Goal: Transaction & Acquisition: Book appointment/travel/reservation

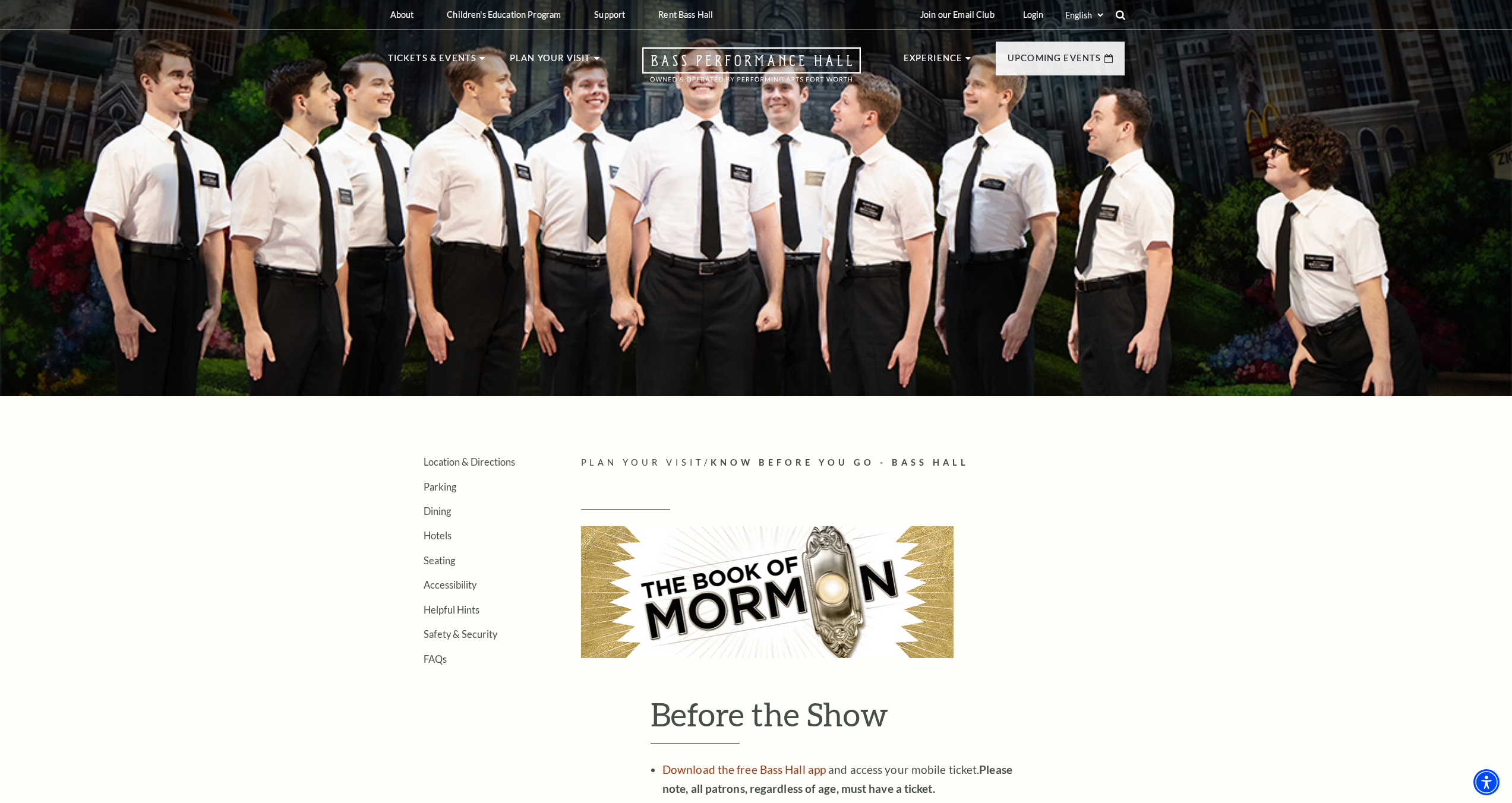
click at [1123, 17] on use at bounding box center [1120, 15] width 9 height 9
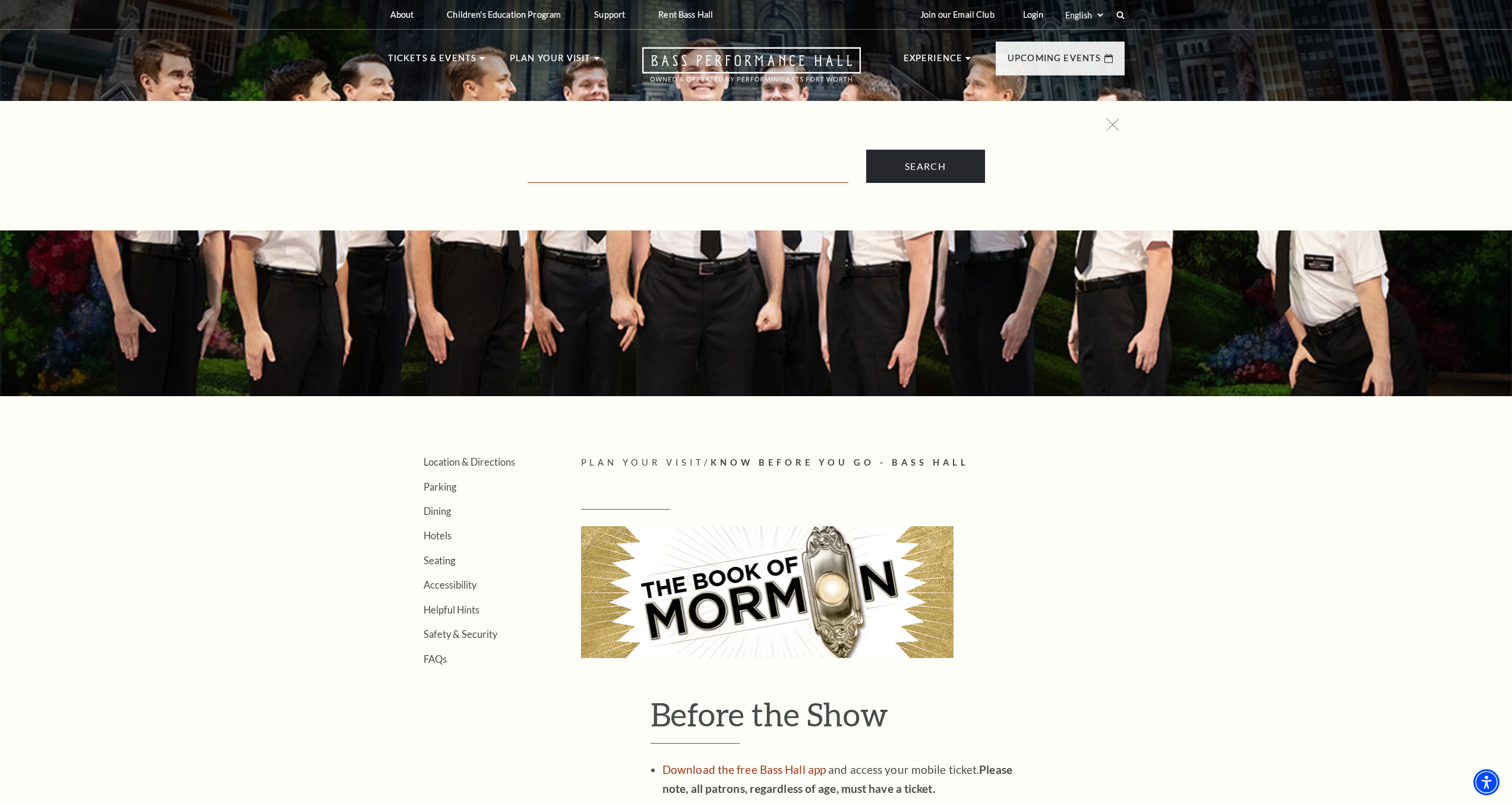
click at [657, 166] on input "Text field" at bounding box center [688, 171] width 321 height 25
type input "alice adventures in wonderland"
click at [866, 150] on input "Search" at bounding box center [926, 166] width 119 height 33
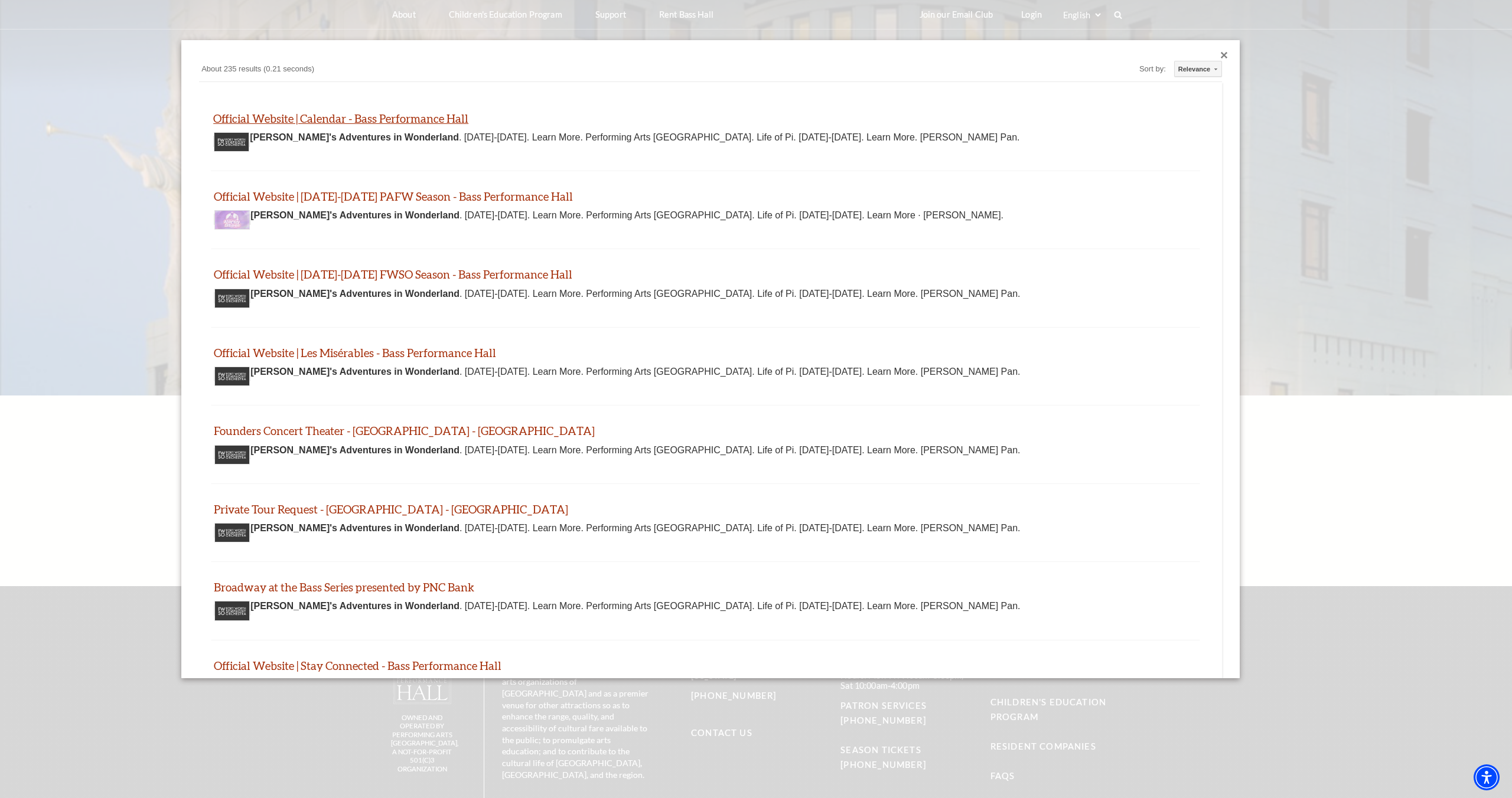
click at [378, 120] on link "Official Website | Calendar - Bass Performance Hall" at bounding box center [340, 118] width 255 height 13
click at [281, 197] on link "Official Website | 2024-2025 PAFW Season - Bass Performance Hall" at bounding box center [392, 196] width 359 height 13
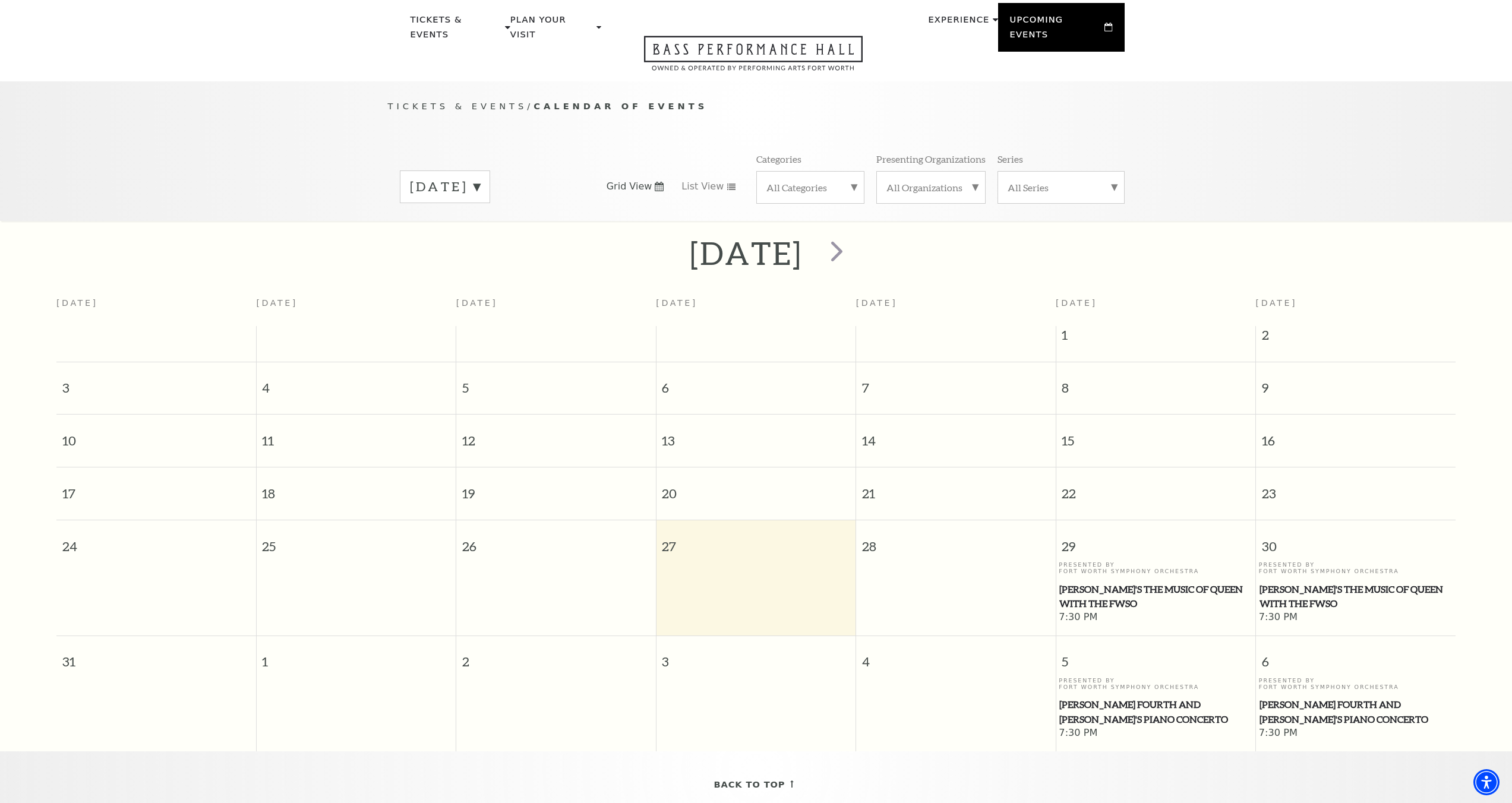
scroll to position [105, 0]
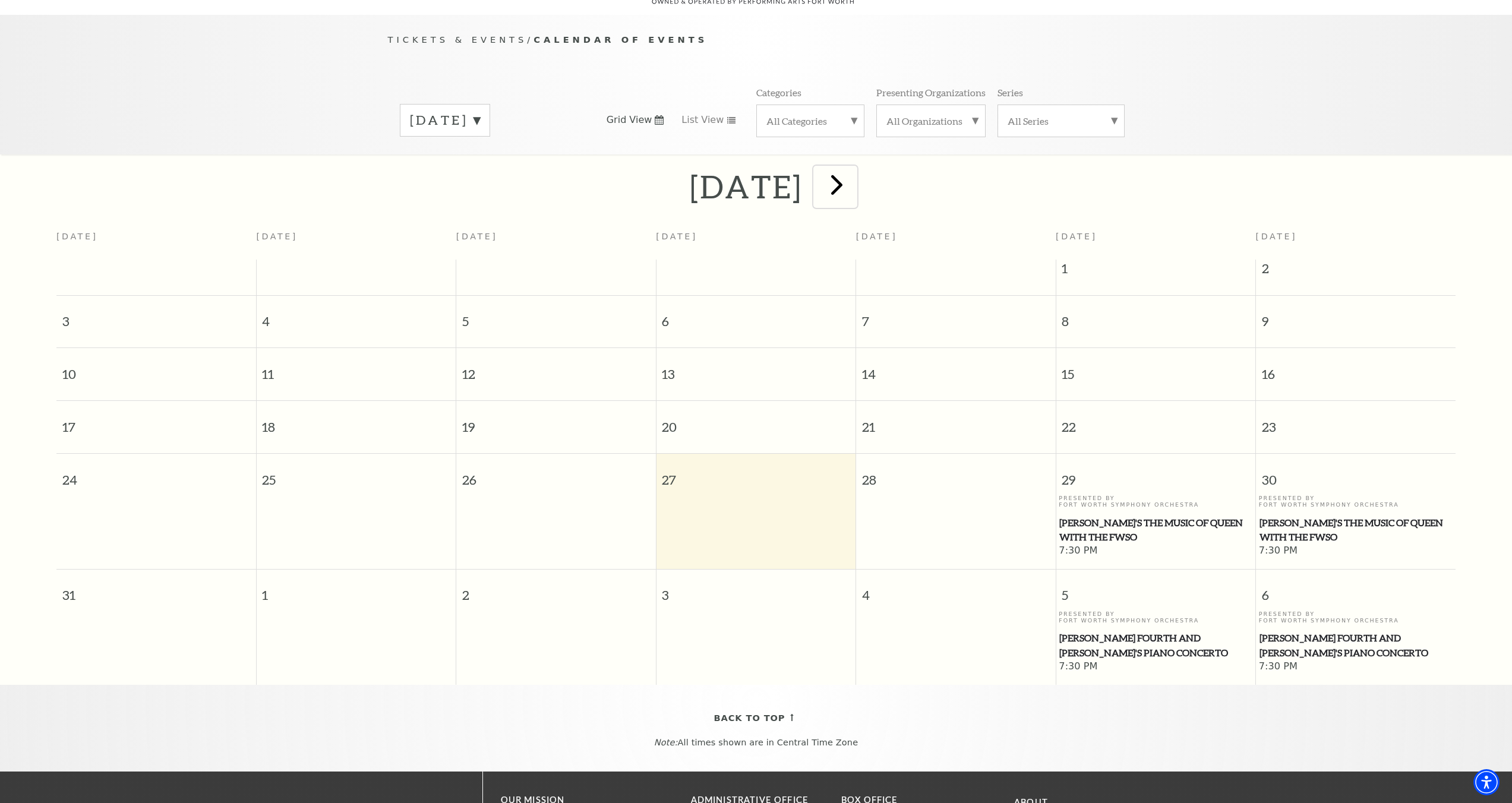
click at [854, 169] on span "next" at bounding box center [836, 184] width 34 height 34
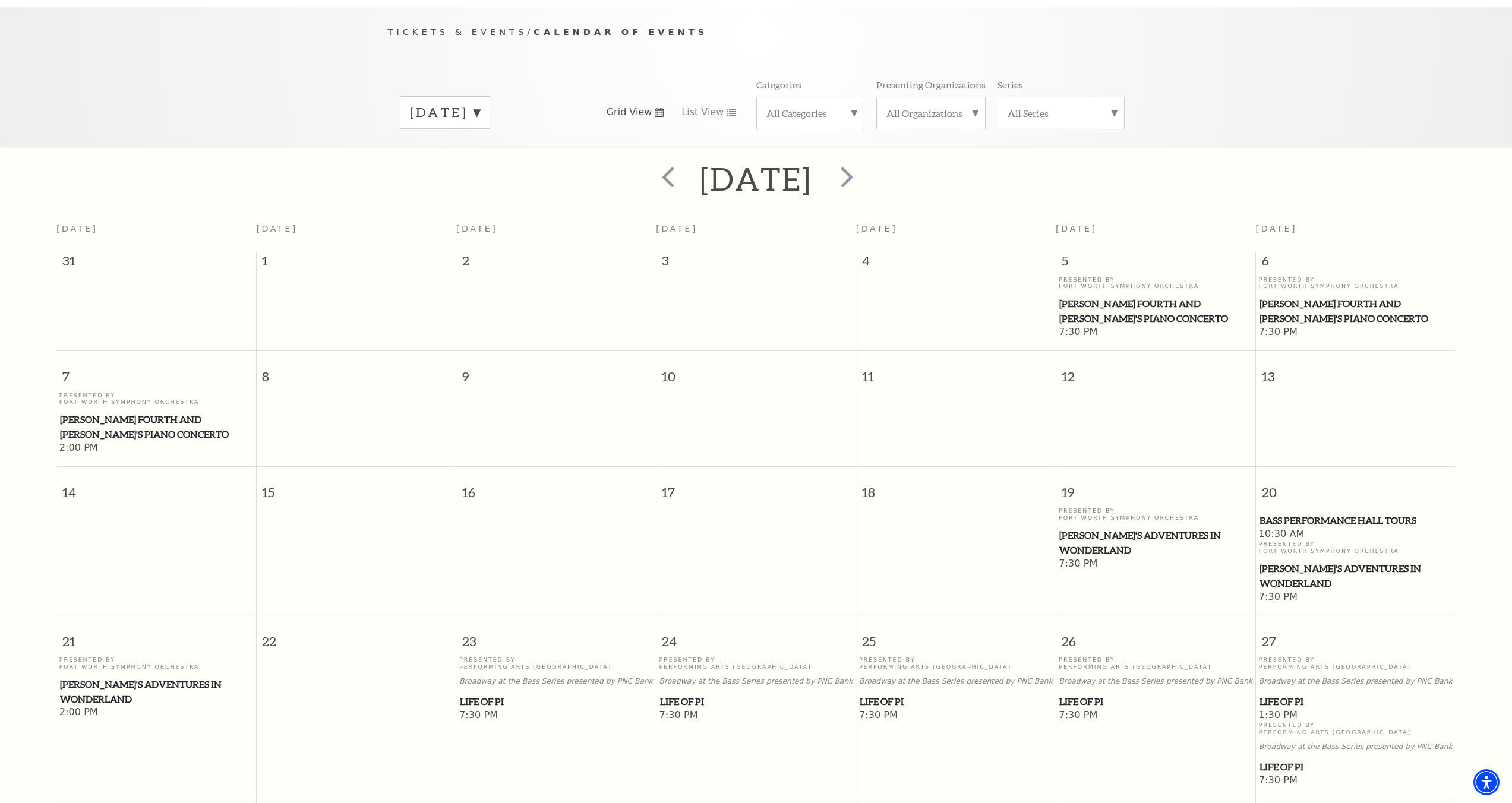
scroll to position [113, 0]
click at [1185, 528] on span "[PERSON_NAME]'s Adventures in Wonderland" at bounding box center [1155, 542] width 192 height 29
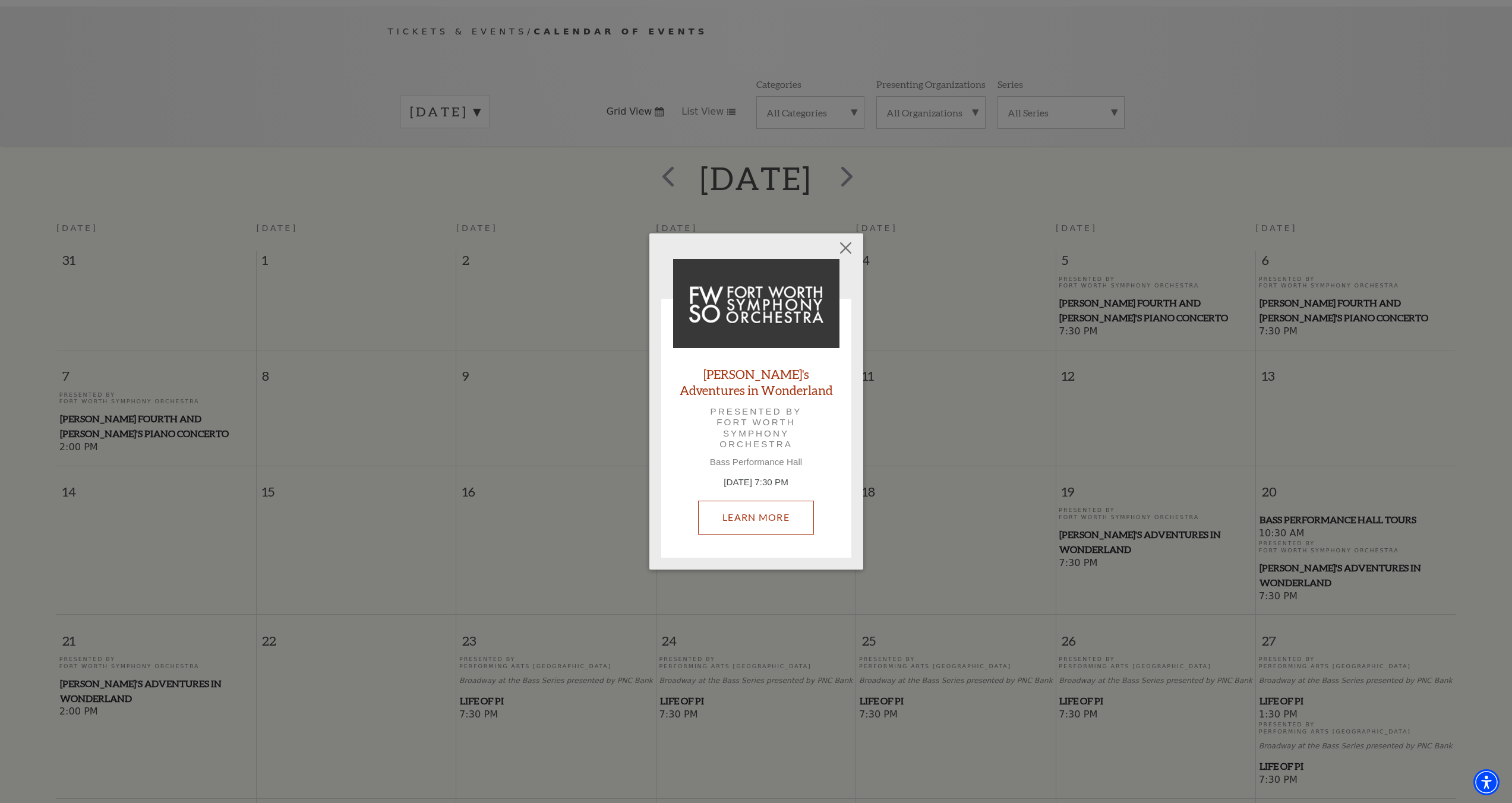
click at [768, 515] on link "Learn More" at bounding box center [756, 517] width 116 height 33
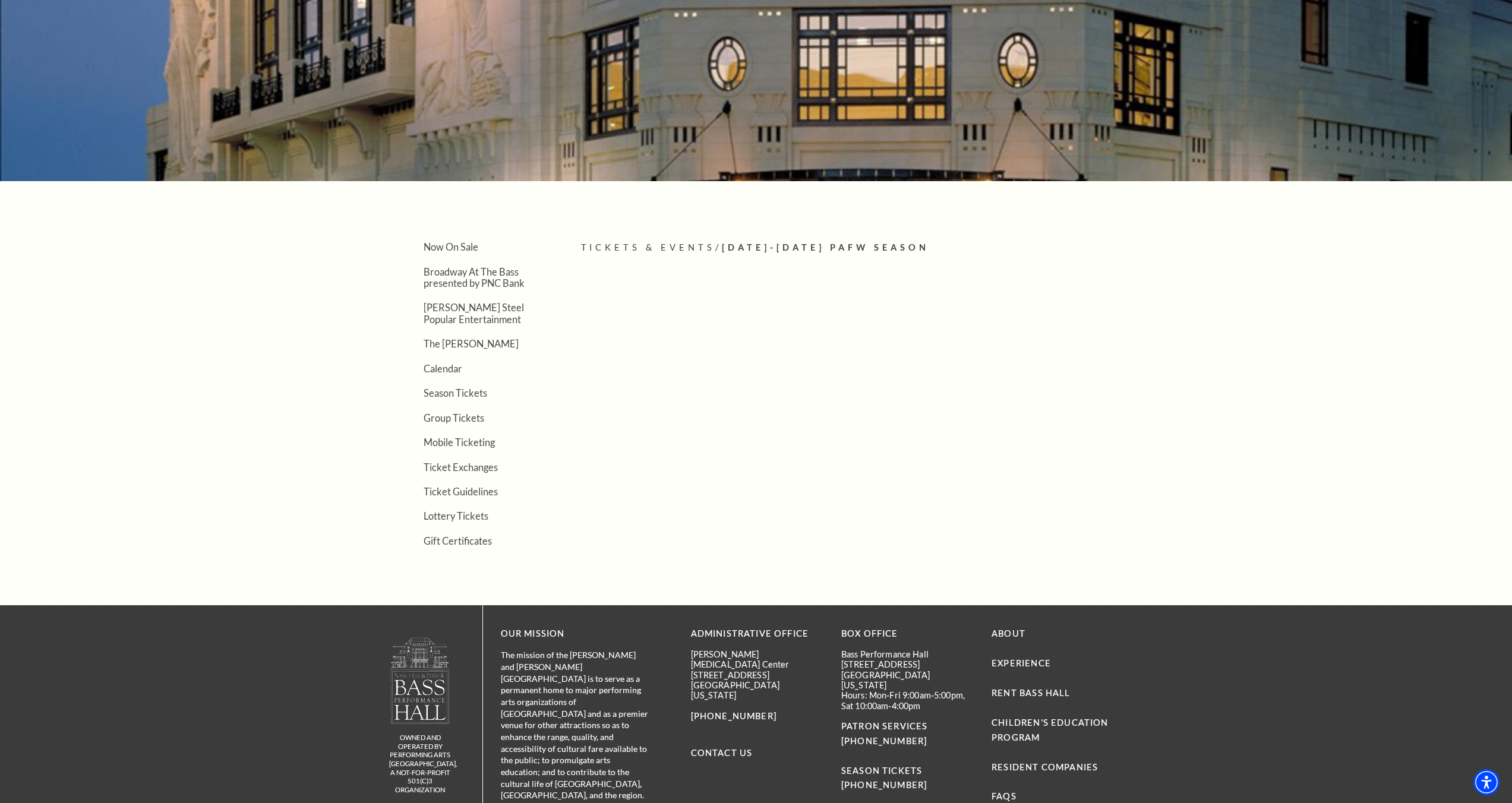
scroll to position [321, 0]
